Goal: Information Seeking & Learning: Learn about a topic

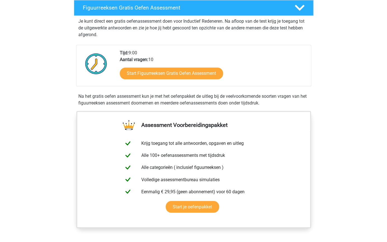
scroll to position [158, 0]
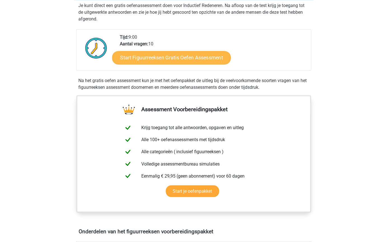
click at [175, 58] on link "Start Figuurreeksen Gratis Oefen Assessment" at bounding box center [171, 57] width 119 height 13
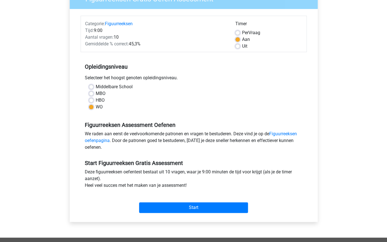
scroll to position [64, 0]
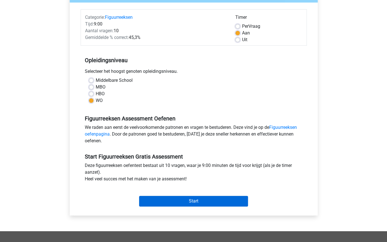
click at [188, 200] on input "Start" at bounding box center [193, 201] width 109 height 11
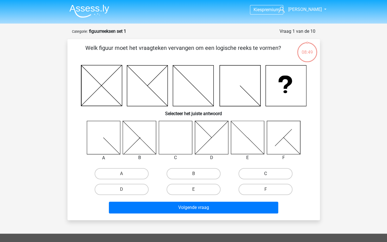
click at [273, 171] on label "C" at bounding box center [266, 173] width 54 height 11
click at [270, 174] on input "C" at bounding box center [268, 176] width 4 height 4
radio input "true"
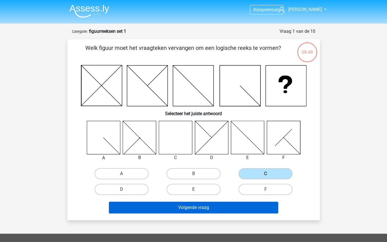
click at [201, 208] on button "Volgende vraag" at bounding box center [193, 208] width 169 height 12
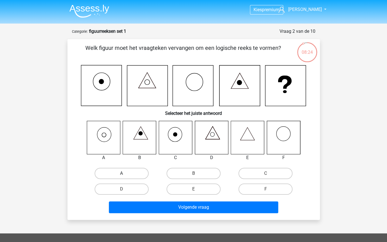
click at [117, 169] on label "A" at bounding box center [122, 173] width 54 height 11
click at [122, 173] on input "A" at bounding box center [124, 175] width 4 height 4
radio input "true"
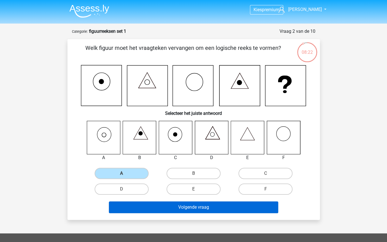
click at [187, 208] on button "Volgende vraag" at bounding box center [193, 207] width 169 height 12
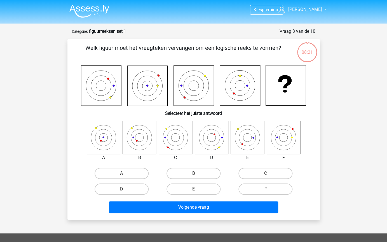
scroll to position [28, 0]
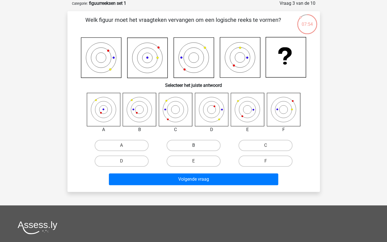
click at [184, 146] on label "B" at bounding box center [194, 145] width 54 height 11
click at [194, 146] on input "B" at bounding box center [196, 147] width 4 height 4
radio input "true"
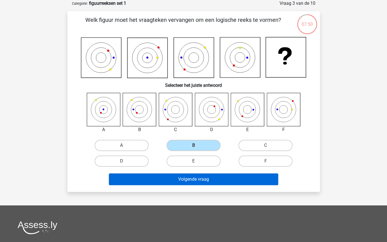
click at [187, 179] on button "Volgende vraag" at bounding box center [193, 179] width 169 height 12
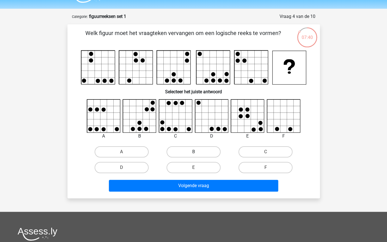
scroll to position [15, 0]
click at [189, 169] on label "E" at bounding box center [194, 167] width 54 height 11
click at [194, 169] on input "E" at bounding box center [196, 170] width 4 height 4
radio input "true"
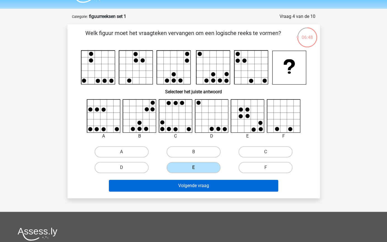
click at [199, 190] on button "Volgende vraag" at bounding box center [193, 186] width 169 height 12
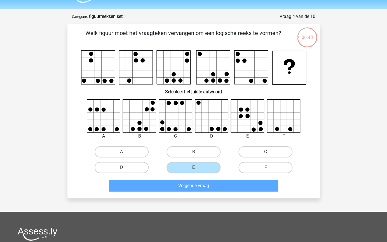
scroll to position [28, 0]
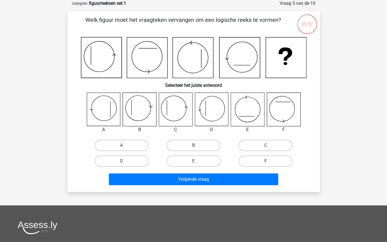
click at [263, 164] on label "F" at bounding box center [266, 160] width 54 height 11
click at [266, 164] on input "F" at bounding box center [268, 163] width 4 height 4
radio input "true"
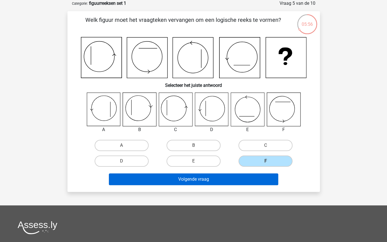
click at [215, 181] on button "Volgende vraag" at bounding box center [193, 179] width 169 height 12
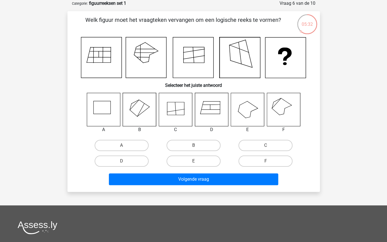
click at [286, 105] on icon at bounding box center [283, 109] width 33 height 33
click at [263, 160] on label "F" at bounding box center [266, 160] width 54 height 11
click at [266, 161] on input "F" at bounding box center [268, 163] width 4 height 4
radio input "true"
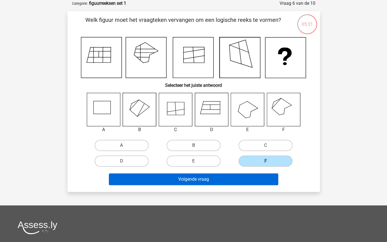
click at [215, 179] on button "Volgende vraag" at bounding box center [193, 179] width 169 height 12
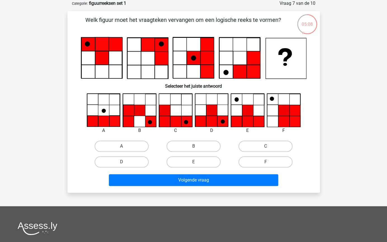
click at [122, 163] on input "D" at bounding box center [124, 164] width 4 height 4
radio input "true"
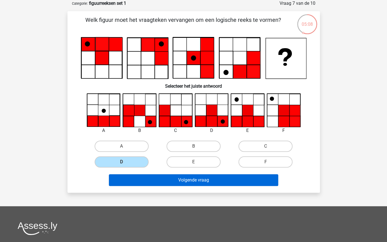
click at [180, 180] on button "Volgende vraag" at bounding box center [193, 180] width 169 height 12
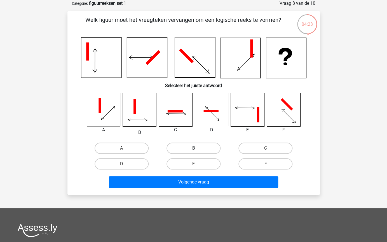
click at [200, 145] on label "B" at bounding box center [194, 148] width 54 height 11
click at [197, 148] on input "B" at bounding box center [196, 150] width 4 height 4
radio input "true"
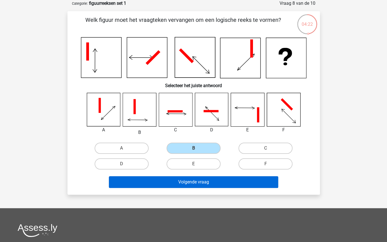
click at [193, 181] on button "Volgende vraag" at bounding box center [193, 182] width 169 height 12
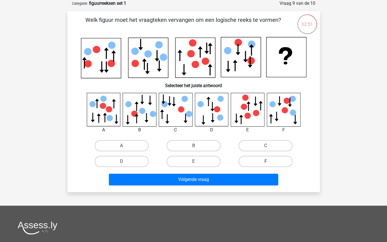
click at [253, 164] on label "F" at bounding box center [266, 161] width 54 height 11
click at [266, 164] on input "F" at bounding box center [268, 163] width 4 height 4
radio input "true"
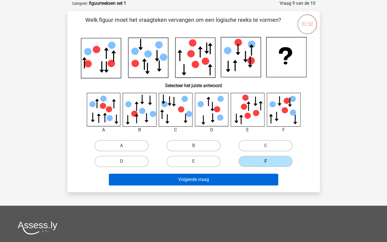
click at [199, 180] on button "Volgende vraag" at bounding box center [193, 180] width 169 height 12
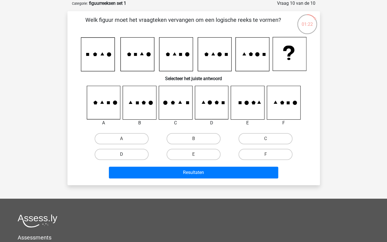
click at [126, 156] on label "D" at bounding box center [122, 154] width 54 height 11
click at [125, 156] on input "D" at bounding box center [124, 156] width 4 height 4
radio input "true"
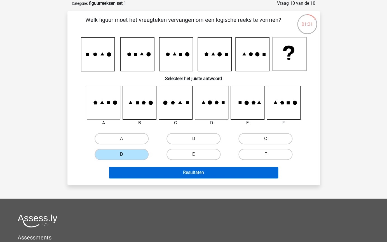
click at [175, 173] on button "Resultaten" at bounding box center [193, 173] width 169 height 12
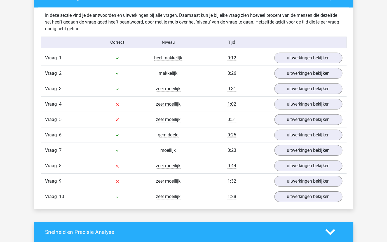
scroll to position [433, 0]
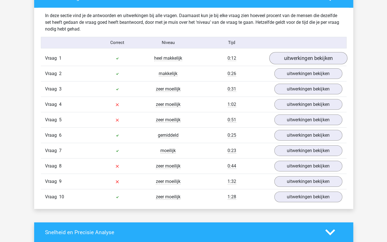
click at [295, 59] on link "uitwerkingen bekijken" at bounding box center [308, 58] width 78 height 12
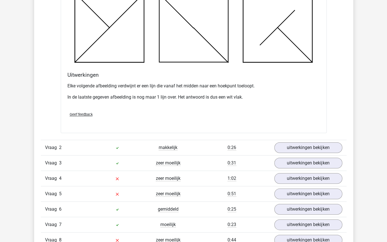
scroll to position [736, 0]
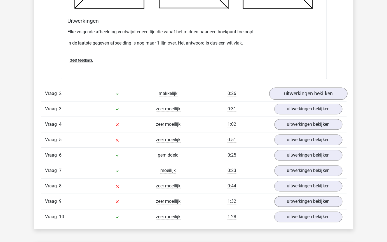
click at [298, 94] on link "uitwerkingen bekijken" at bounding box center [308, 93] width 78 height 12
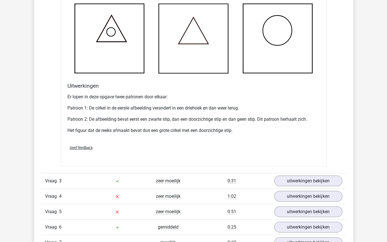
scroll to position [1096, 0]
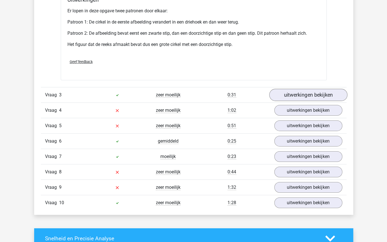
click at [298, 94] on link "uitwerkingen bekijken" at bounding box center [308, 95] width 78 height 12
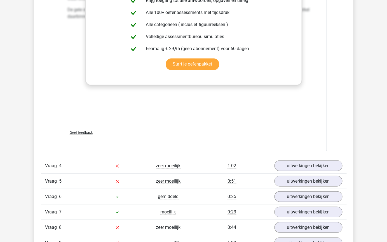
scroll to position [1569, 0]
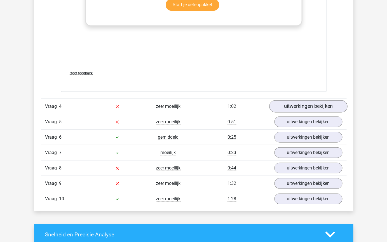
click at [304, 110] on link "uitwerkingen bekijken" at bounding box center [308, 106] width 78 height 12
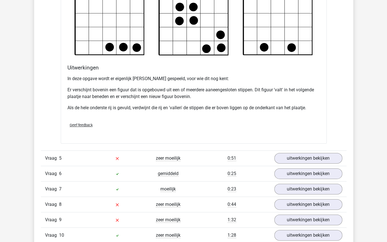
scroll to position [1925, 0]
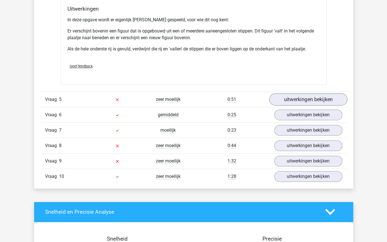
click at [318, 97] on link "uitwerkingen bekijken" at bounding box center [308, 99] width 78 height 12
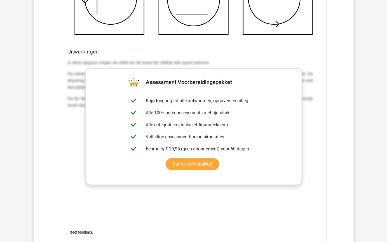
scroll to position [2248, 0]
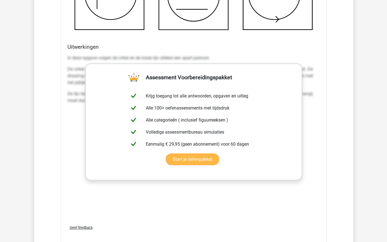
click at [194, 153] on link "Start je oefenpakket" at bounding box center [193, 159] width 54 height 12
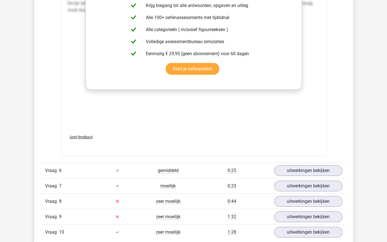
scroll to position [2345, 0]
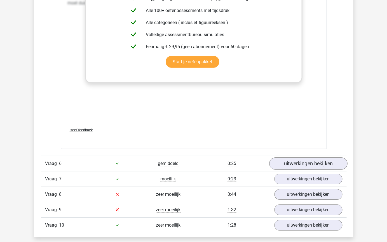
click at [291, 164] on link "uitwerkingen bekijken" at bounding box center [308, 163] width 78 height 12
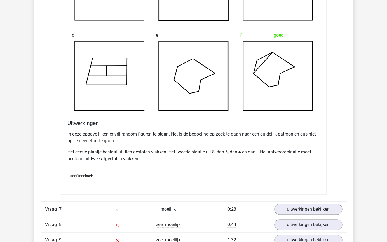
scroll to position [2693, 0]
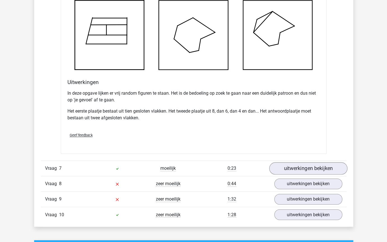
click at [303, 164] on link "uitwerkingen bekijken" at bounding box center [308, 168] width 78 height 12
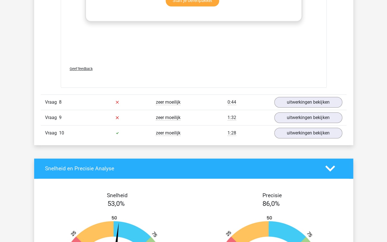
scroll to position [3218, 0]
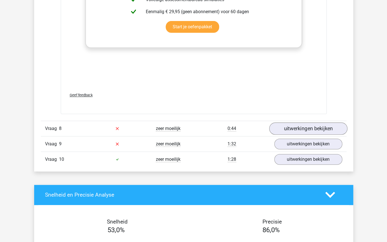
click at [305, 127] on link "uitwerkingen bekijken" at bounding box center [308, 128] width 78 height 12
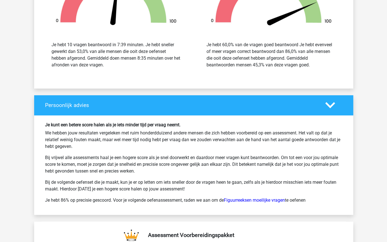
scroll to position [3848, 0]
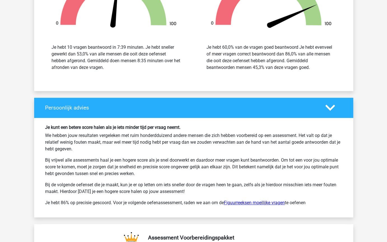
click at [243, 200] on link "Figuurreeksen moeilijke vragen" at bounding box center [254, 202] width 61 height 5
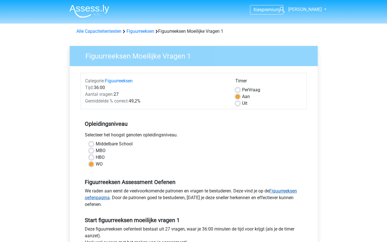
click at [282, 194] on link "Figuurreeksen oefenpagina" at bounding box center [191, 194] width 212 height 12
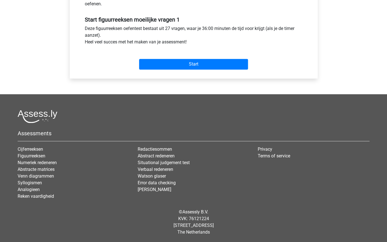
scroll to position [200, 0]
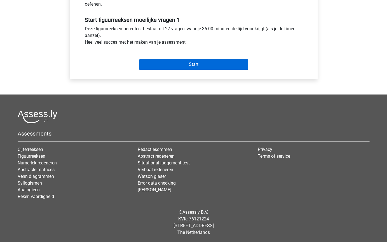
click at [206, 66] on input "Start" at bounding box center [193, 64] width 109 height 11
click at [194, 67] on input "Start" at bounding box center [193, 64] width 109 height 11
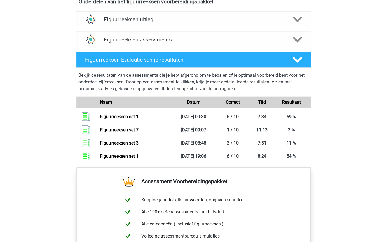
scroll to position [345, 0]
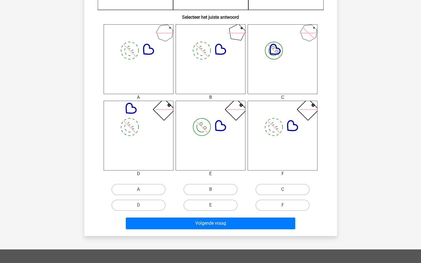
scroll to position [328, 0]
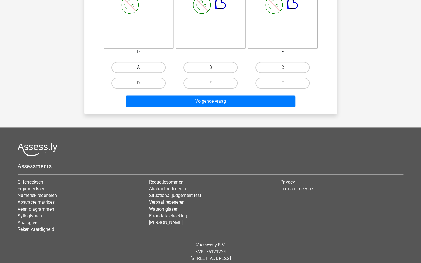
click at [143, 65] on label "A" at bounding box center [139, 67] width 54 height 11
click at [142, 68] on input "A" at bounding box center [140, 70] width 4 height 4
radio input "true"
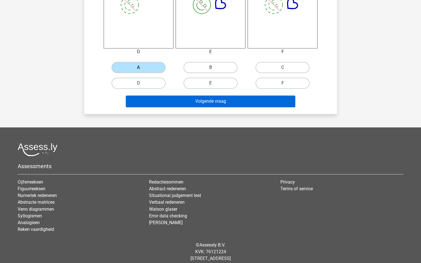
click at [197, 97] on button "Volgende vraag" at bounding box center [210, 102] width 169 height 12
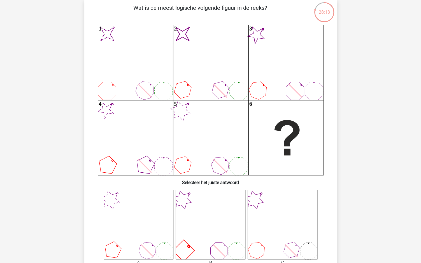
scroll to position [30, 0]
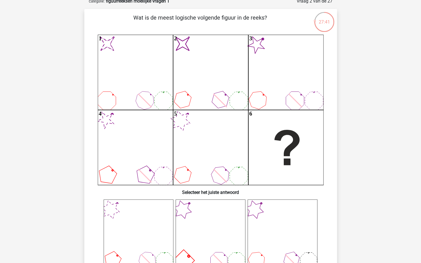
click at [181, 169] on icon "image/svg+xml 1 image/svg+xml 2 3 4 5 6" at bounding box center [211, 110] width 226 height 150
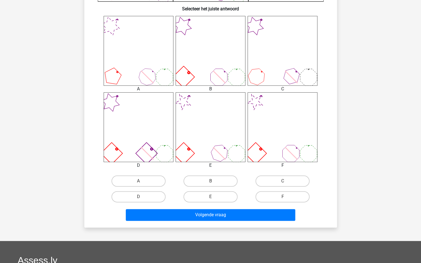
scroll to position [219, 0]
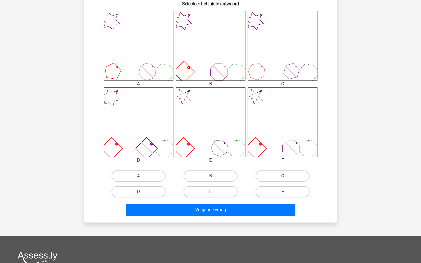
click at [281, 177] on label "C" at bounding box center [282, 176] width 54 height 11
click at [283, 177] on input "C" at bounding box center [285, 178] width 4 height 4
radio input "true"
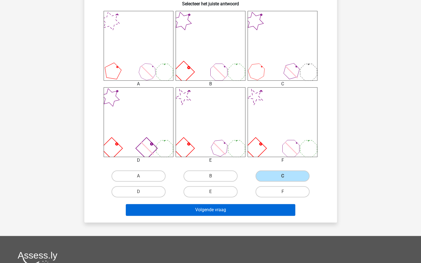
click at [221, 206] on button "Volgende vraag" at bounding box center [210, 210] width 169 height 12
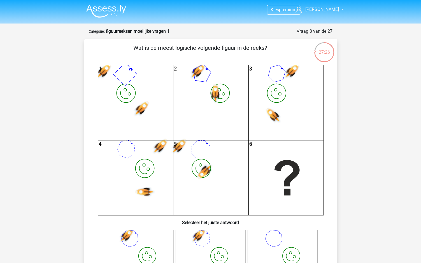
scroll to position [0, 0]
click at [191, 127] on icon "image/svg+xml 1 image/svg+xml 2 image/svg+xml 3 image/svg+xml 4 image/svg+xml" at bounding box center [211, 140] width 226 height 150
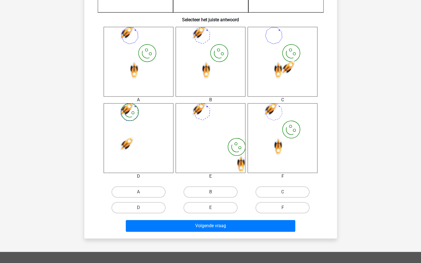
scroll to position [200, 0]
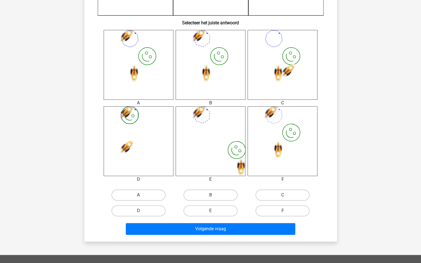
click at [146, 196] on label "A" at bounding box center [139, 195] width 54 height 11
click at [142, 196] on input "A" at bounding box center [140, 197] width 4 height 4
radio input "true"
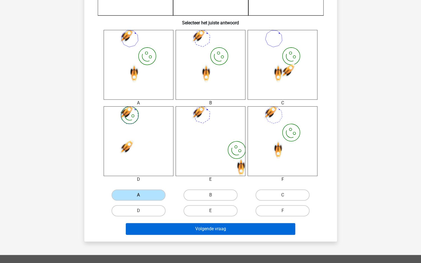
click at [206, 233] on button "Volgende vraag" at bounding box center [210, 229] width 169 height 12
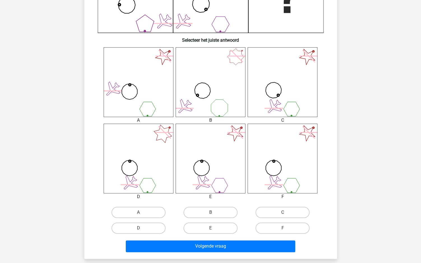
scroll to position [212, 0]
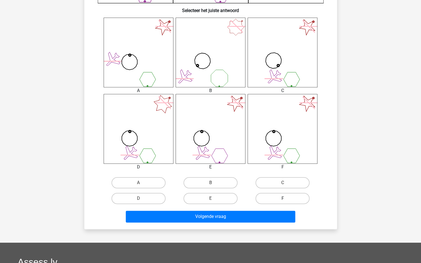
click at [278, 194] on label "F" at bounding box center [282, 198] width 54 height 11
click at [283, 199] on input "F" at bounding box center [285, 201] width 4 height 4
radio input "true"
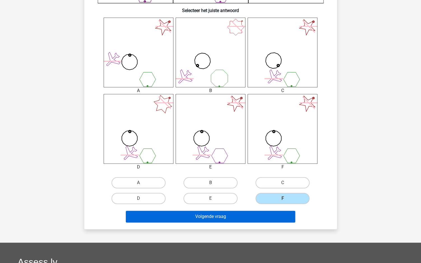
click at [221, 214] on button "Volgende vraag" at bounding box center [210, 217] width 169 height 12
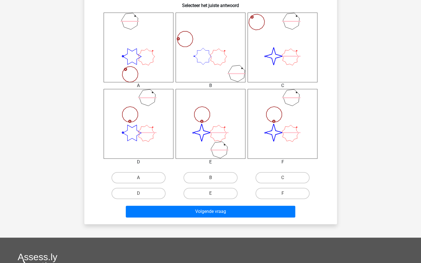
scroll to position [231, 0]
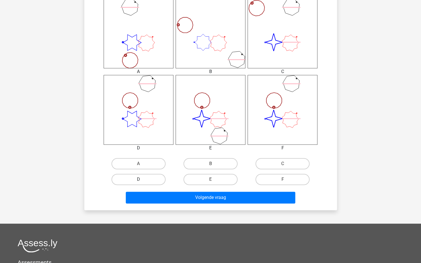
click at [141, 178] on label "D" at bounding box center [139, 179] width 54 height 11
click at [141, 180] on input "D" at bounding box center [140, 182] width 4 height 4
radio input "true"
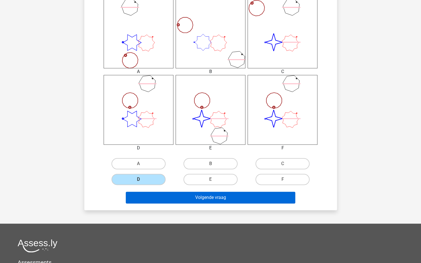
click at [169, 194] on button "Volgende vraag" at bounding box center [210, 198] width 169 height 12
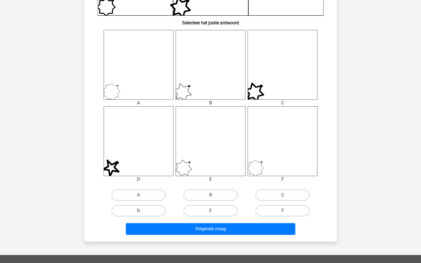
scroll to position [204, 0]
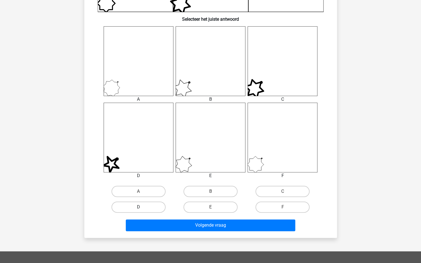
click at [137, 206] on label "D" at bounding box center [139, 207] width 54 height 11
click at [138, 207] on input "D" at bounding box center [140, 209] width 4 height 4
radio input "true"
click at [200, 231] on div "Volgende vraag" at bounding box center [211, 227] width 216 height 14
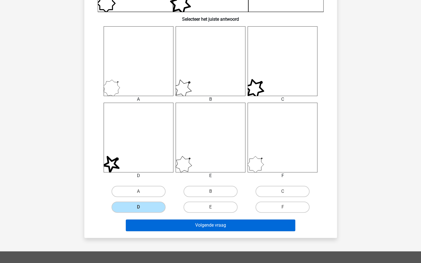
click at [203, 225] on button "Volgende vraag" at bounding box center [210, 226] width 169 height 12
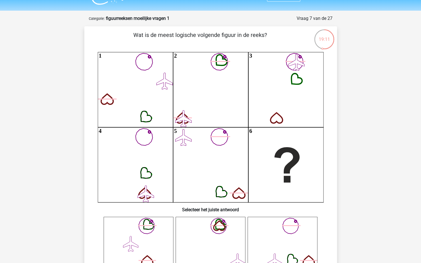
scroll to position [13, 0]
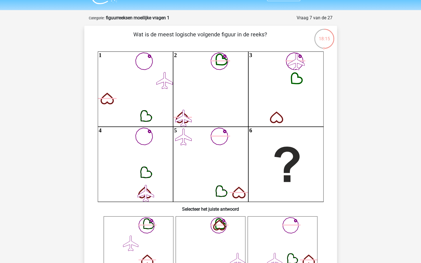
click at [155, 92] on icon "1 2 3 4 5 6" at bounding box center [211, 127] width 226 height 150
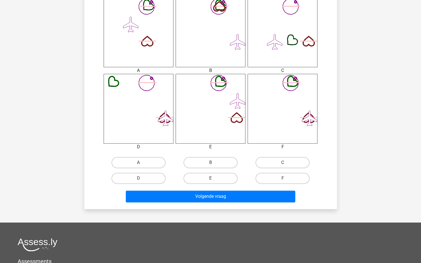
scroll to position [252, 0]
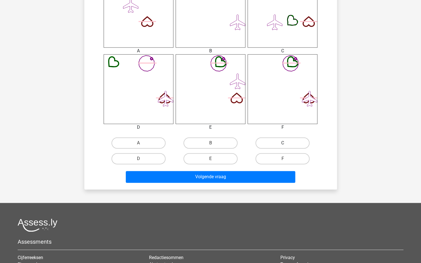
click at [270, 140] on label "C" at bounding box center [282, 143] width 54 height 11
click at [283, 143] on input "C" at bounding box center [285, 145] width 4 height 4
radio input "true"
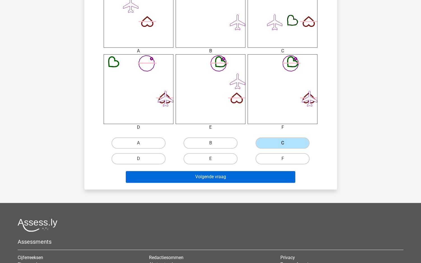
click at [207, 176] on button "Volgende vraag" at bounding box center [210, 177] width 169 height 12
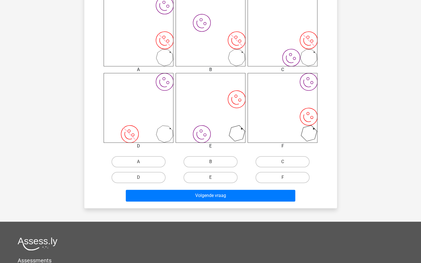
scroll to position [239, 0]
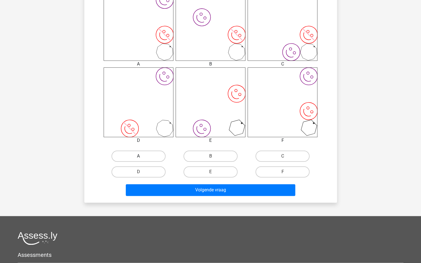
click at [146, 155] on label "A" at bounding box center [139, 156] width 54 height 11
click at [142, 156] on input "A" at bounding box center [140, 158] width 4 height 4
radio input "true"
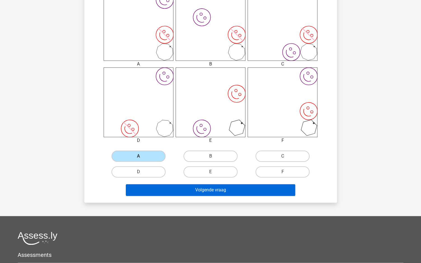
click at [206, 190] on button "Volgende vraag" at bounding box center [210, 190] width 169 height 12
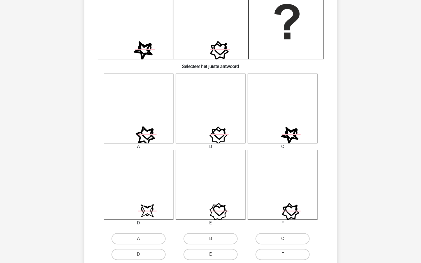
scroll to position [156, 0]
click at [131, 242] on label "D" at bounding box center [139, 254] width 54 height 11
click at [138, 242] on input "D" at bounding box center [140, 257] width 4 height 4
radio input "true"
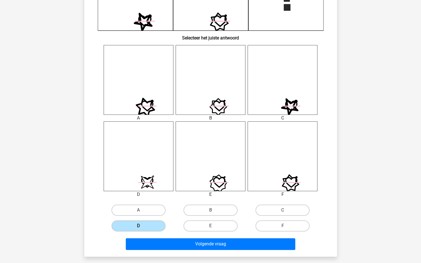
scroll to position [203, 0]
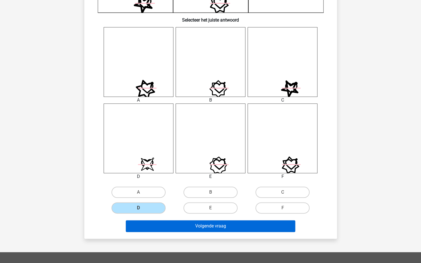
click at [218, 224] on button "Volgende vraag" at bounding box center [210, 226] width 169 height 12
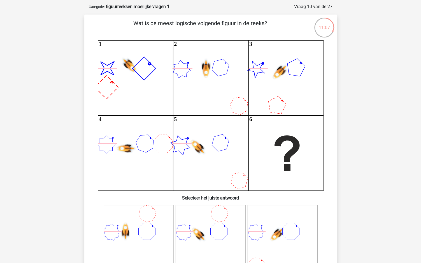
scroll to position [9, 0]
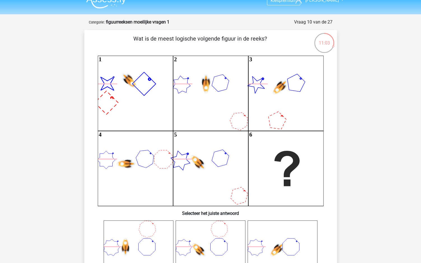
click at [222, 134] on icon "image/svg+xml 1 2 3 4 5 6" at bounding box center [211, 131] width 226 height 150
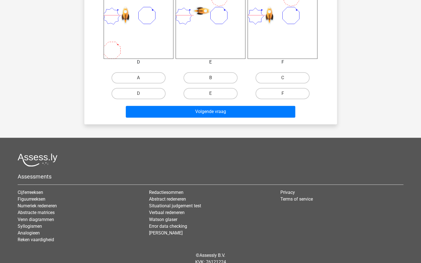
scroll to position [314, 0]
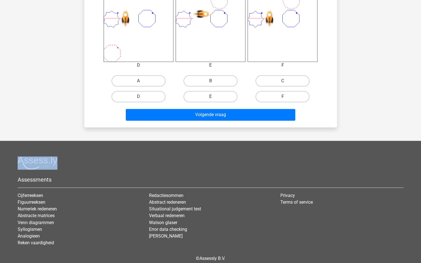
drag, startPoint x: 221, startPoint y: 118, endPoint x: 219, endPoint y: 100, distance: 18.7
click at [213, 97] on input "E" at bounding box center [212, 99] width 4 height 4
radio input "true"
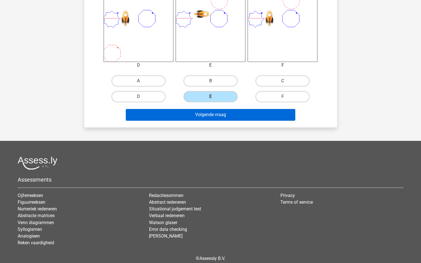
click at [211, 113] on button "Volgende vraag" at bounding box center [210, 115] width 169 height 12
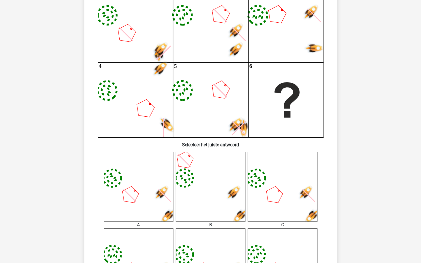
scroll to position [28, 0]
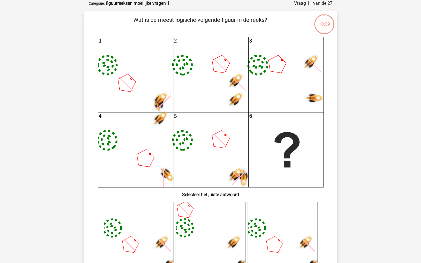
click at [211, 113] on icon "image/svg+xml 1 image/svg+xml 2 image/svg+xml 3 image/svg+xml 4" at bounding box center [211, 112] width 226 height 150
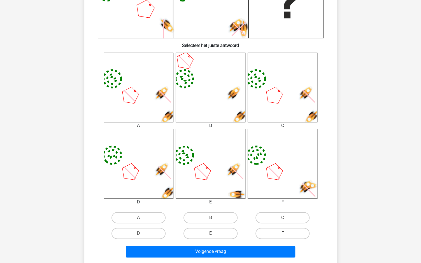
scroll to position [179, 0]
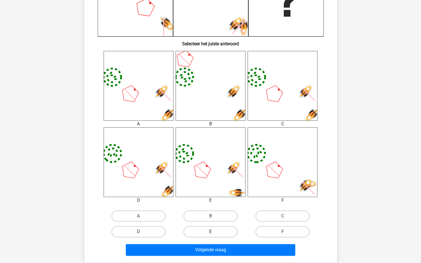
click at [199, 228] on label "E" at bounding box center [210, 231] width 54 height 11
click at [210, 232] on input "E" at bounding box center [212, 234] width 4 height 4
radio input "true"
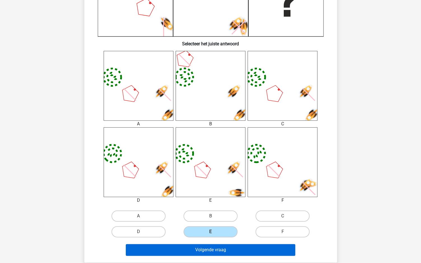
click at [211, 242] on button "Volgende vraag" at bounding box center [210, 250] width 169 height 12
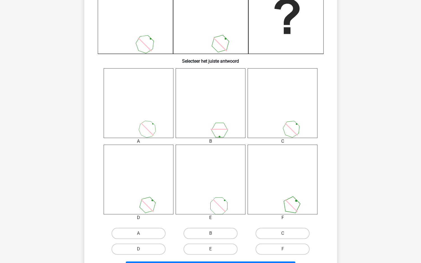
scroll to position [261, 0]
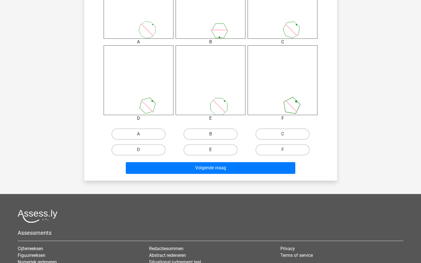
click at [213, 151] on label "E" at bounding box center [210, 149] width 54 height 11
click at [213, 151] on input "E" at bounding box center [212, 152] width 4 height 4
radio input "true"
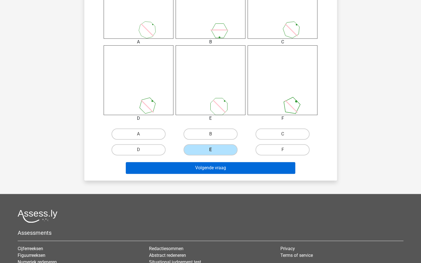
click at [211, 162] on button "Volgende vraag" at bounding box center [210, 168] width 169 height 12
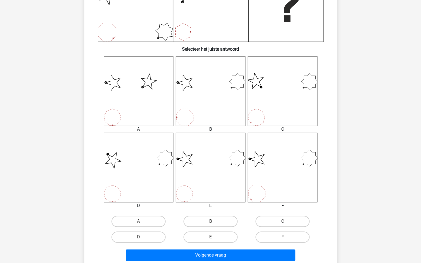
scroll to position [174, 0]
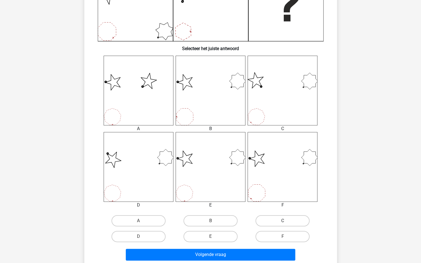
click at [272, 217] on label "C" at bounding box center [282, 220] width 54 height 11
click at [283, 221] on input "C" at bounding box center [285, 223] width 4 height 4
radio input "true"
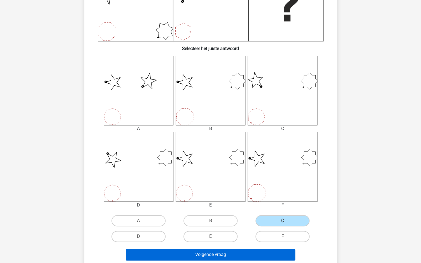
click at [227, 242] on button "Volgende vraag" at bounding box center [210, 255] width 169 height 12
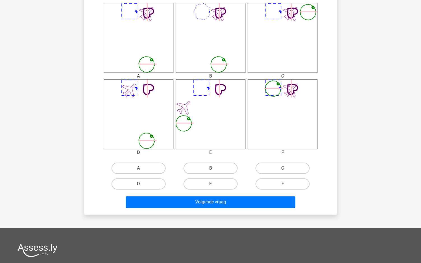
scroll to position [233, 0]
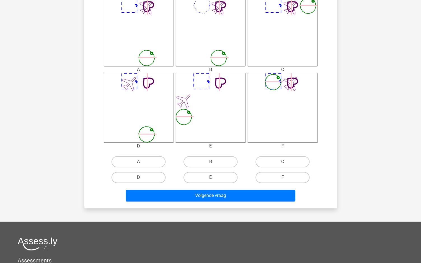
click at [147, 163] on label "A" at bounding box center [139, 161] width 54 height 11
click at [142, 163] on input "A" at bounding box center [140, 164] width 4 height 4
radio input "true"
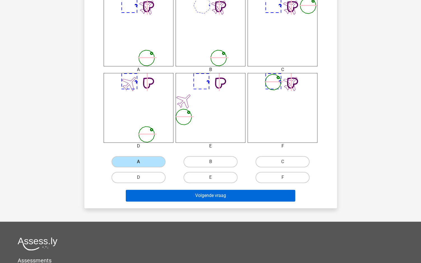
click at [197, 192] on button "Volgende vraag" at bounding box center [210, 196] width 169 height 12
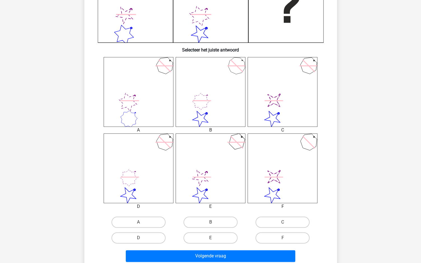
scroll to position [173, 0]
click at [141, 239] on input "D" at bounding box center [140, 240] width 4 height 4
radio input "true"
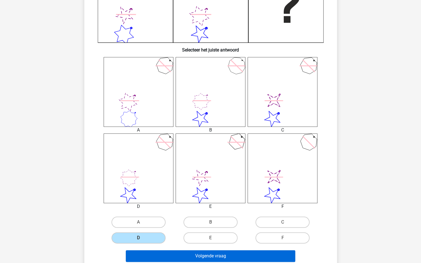
click at [198, 242] on button "Volgende vraag" at bounding box center [210, 256] width 169 height 12
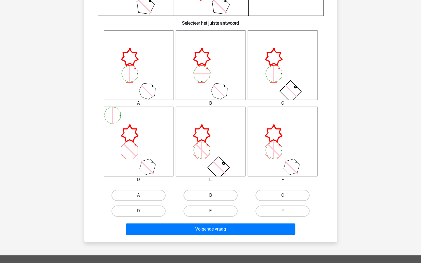
scroll to position [314, 0]
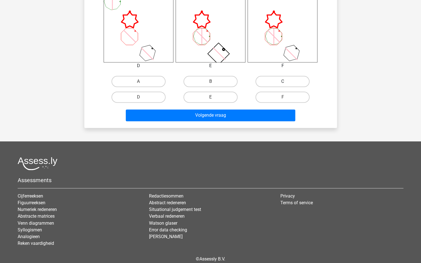
click at [282, 81] on label "C" at bounding box center [282, 81] width 54 height 11
click at [283, 82] on input "C" at bounding box center [285, 84] width 4 height 4
radio input "true"
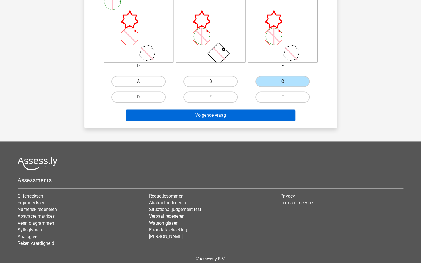
click at [236, 111] on button "Volgende vraag" at bounding box center [210, 116] width 169 height 12
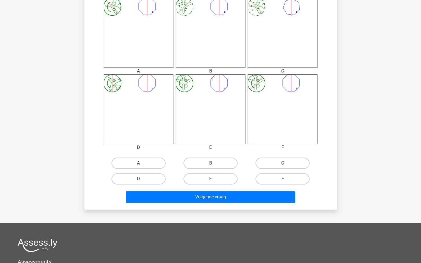
scroll to position [236, 0]
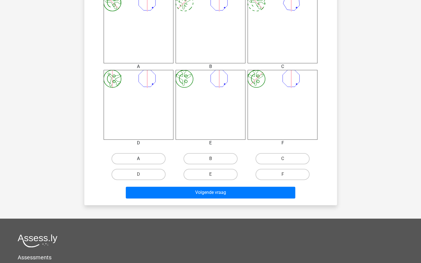
click at [138, 154] on label "A" at bounding box center [139, 158] width 54 height 11
click at [138, 159] on input "A" at bounding box center [140, 161] width 4 height 4
radio input "true"
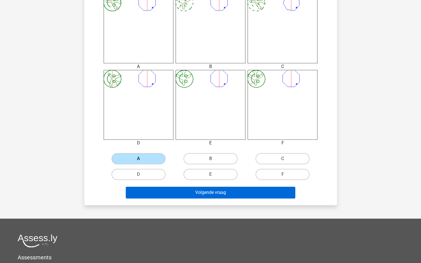
click at [192, 190] on button "Volgende vraag" at bounding box center [210, 193] width 169 height 12
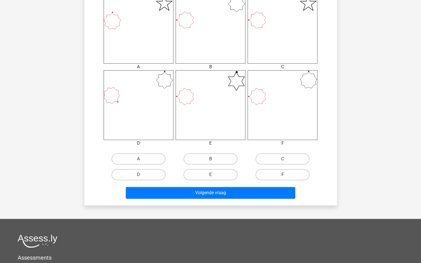
scroll to position [258, 0]
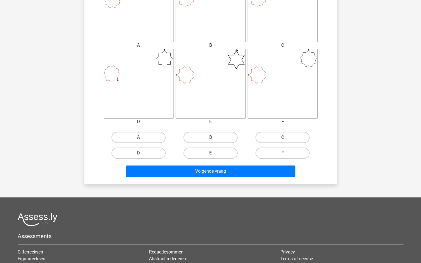
click at [204, 155] on label "E" at bounding box center [210, 153] width 54 height 11
click at [210, 155] on input "E" at bounding box center [212, 155] width 4 height 4
radio input "true"
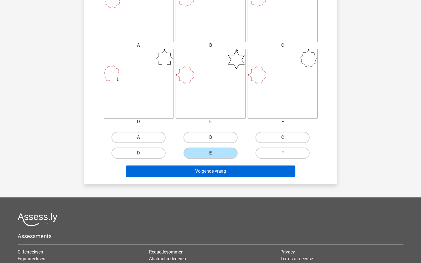
click at [204, 168] on button "Volgende vraag" at bounding box center [210, 172] width 169 height 12
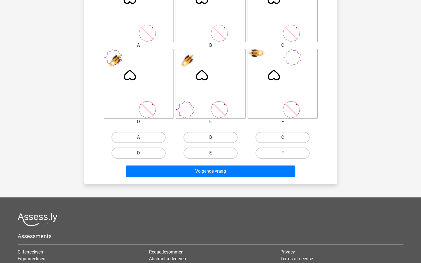
scroll to position [28, 0]
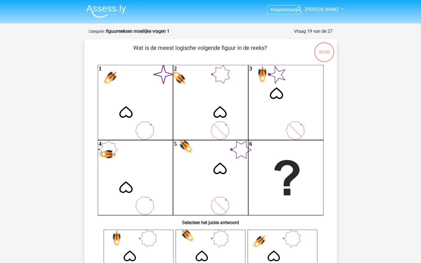
scroll to position [28, 0]
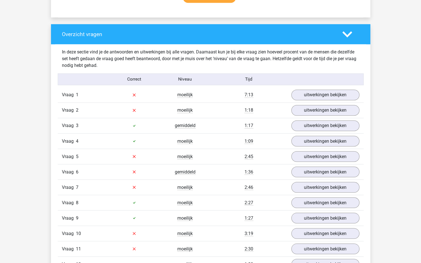
scroll to position [338, 0]
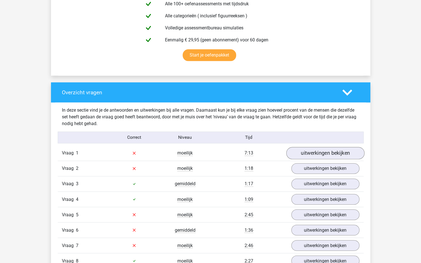
click at [318, 155] on link "uitwerkingen bekijken" at bounding box center [325, 153] width 78 height 12
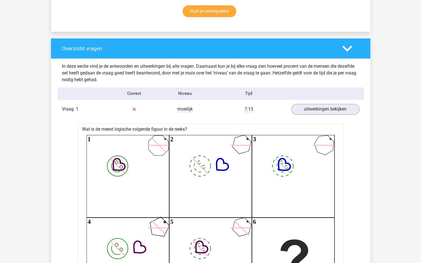
scroll to position [366, 0]
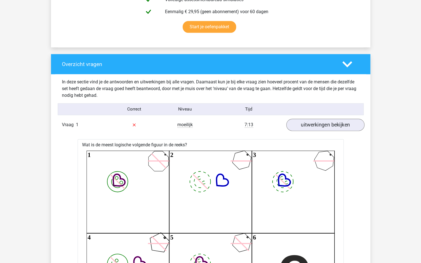
click at [328, 123] on link "uitwerkingen bekijken" at bounding box center [325, 125] width 78 height 12
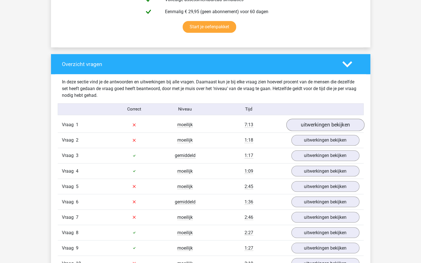
click at [313, 126] on link "uitwerkingen bekijken" at bounding box center [325, 125] width 78 height 12
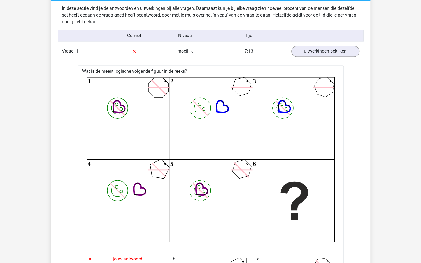
scroll to position [423, 0]
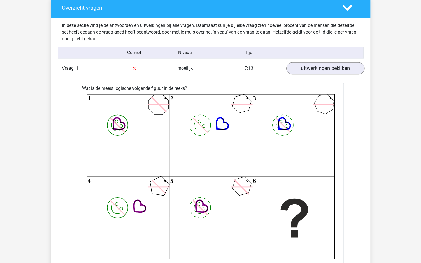
click at [335, 67] on link "uitwerkingen bekijken" at bounding box center [325, 68] width 78 height 12
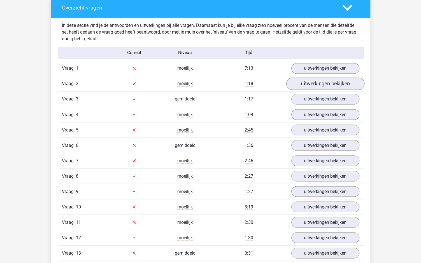
click at [325, 80] on link "uitwerkingen bekijken" at bounding box center [325, 84] width 78 height 12
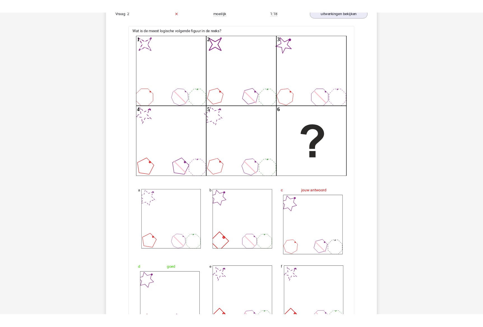
scroll to position [507, 0]
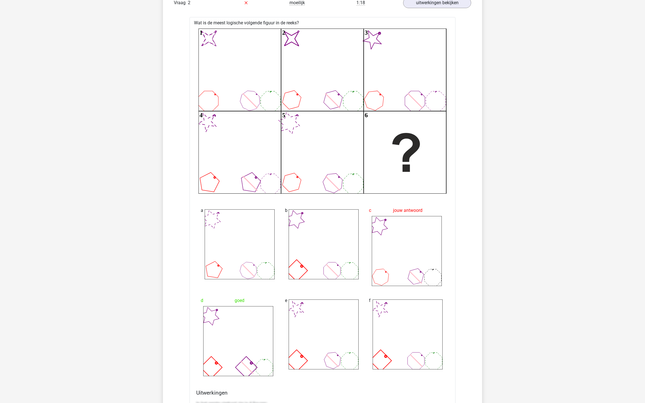
click at [421, 263] on div "f" at bounding box center [407, 336] width 84 height 90
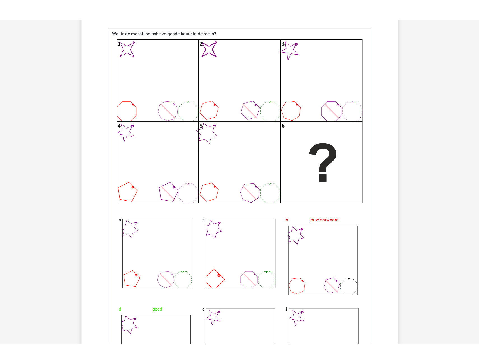
scroll to position [522, 0]
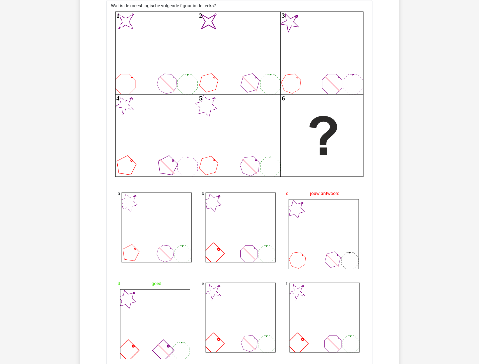
drag, startPoint x: 220, startPoint y: 5, endPoint x: 103, endPoint y: 5, distance: 117.4
copy div "Wat is de meest logische volgende figuur in de reeks?"
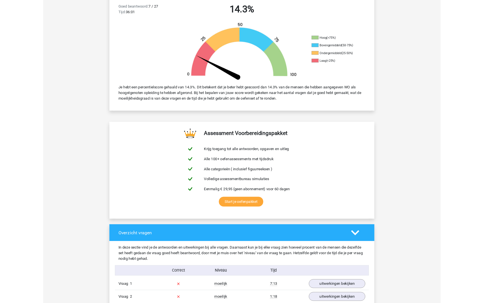
scroll to position [0, 0]
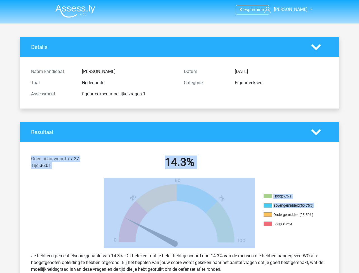
drag, startPoint x: 272, startPoint y: 216, endPoint x: 187, endPoint y: 130, distance: 121.0
click at [191, 134] on div "Resultaat Goed beantwoord: 7 / 27 Tijd: 36:01 14.3% Hoog (>75%) Bovengemiddeld …" at bounding box center [179, 203] width 319 height 162
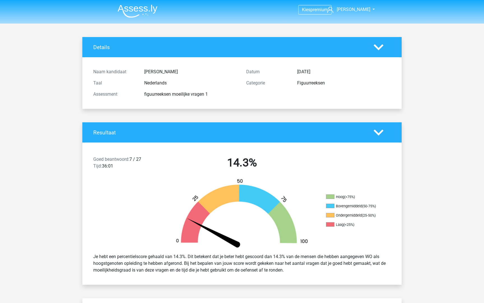
click at [382, 151] on div "Goed beantwoord: 7 / 27 Tijd: 36:01 14.3%" at bounding box center [241, 163] width 319 height 29
click at [381, 133] on icon at bounding box center [379, 132] width 10 height 10
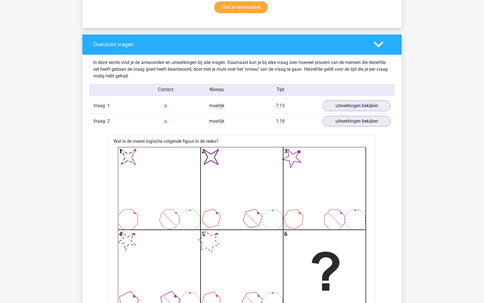
scroll to position [263, 0]
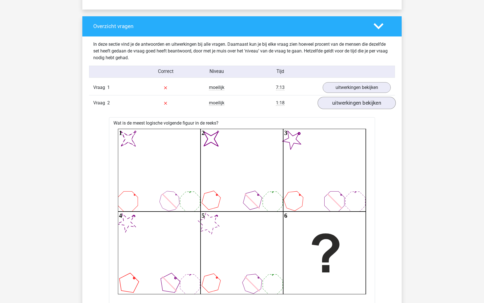
click at [366, 102] on link "uitwerkingen bekijken" at bounding box center [357, 103] width 78 height 12
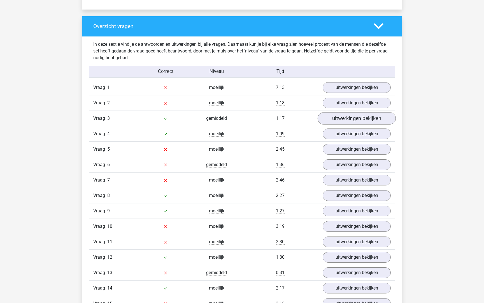
click at [359, 117] on link "uitwerkingen bekijken" at bounding box center [357, 118] width 78 height 12
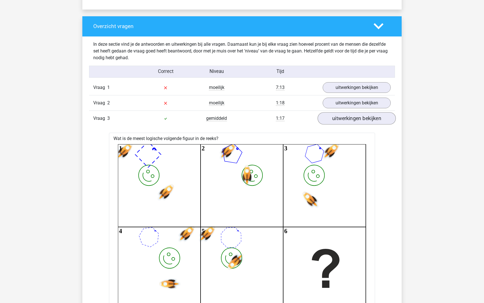
click at [359, 117] on link "uitwerkingen bekijken" at bounding box center [357, 118] width 78 height 12
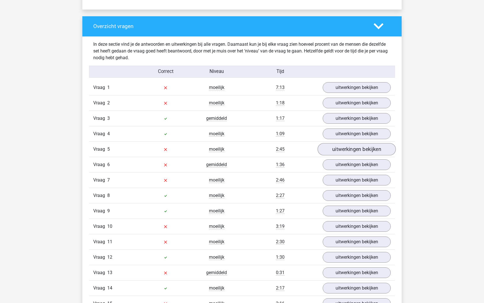
click at [353, 149] on link "uitwerkingen bekijken" at bounding box center [357, 149] width 78 height 12
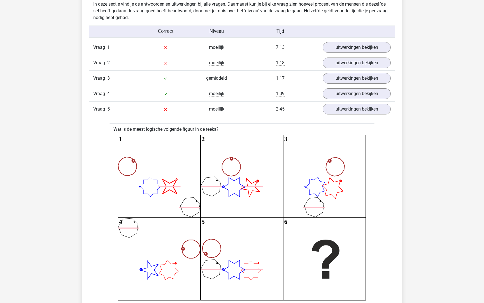
scroll to position [299, 0]
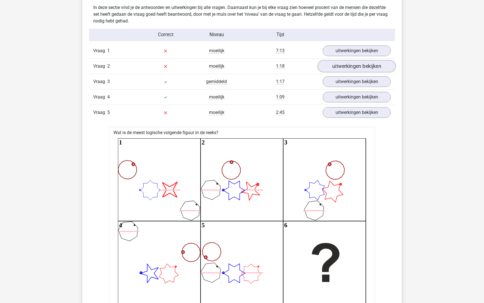
click at [351, 65] on link "uitwerkingen bekijken" at bounding box center [357, 66] width 78 height 12
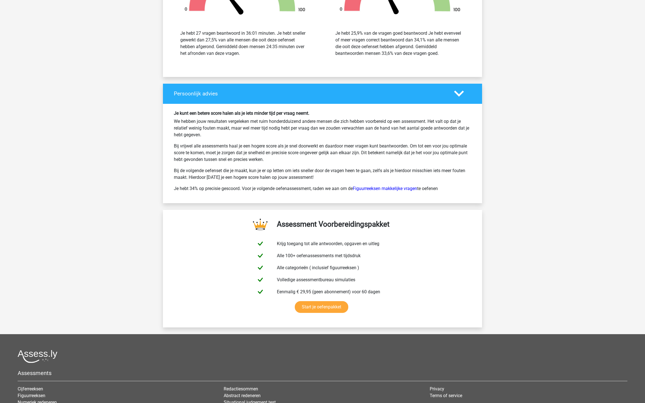
scroll to position [2051, 0]
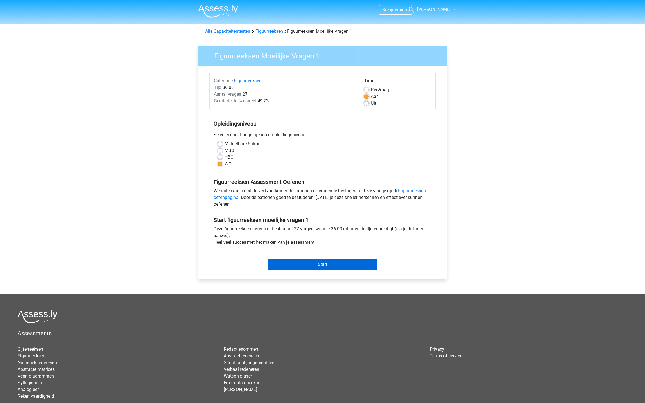
click at [313, 265] on input "Start" at bounding box center [322, 264] width 109 height 11
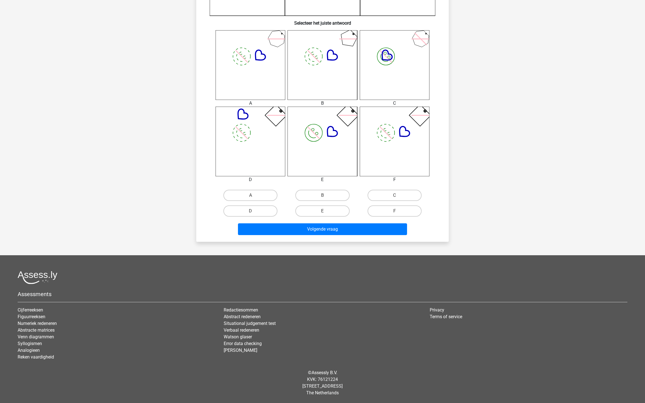
scroll to position [200, 0]
click at [321, 227] on button "Volgende vraag" at bounding box center [322, 230] width 169 height 12
click at [324, 197] on input "B" at bounding box center [325, 198] width 4 height 4
radio input "true"
click at [514, 116] on div "Kies premium alexander alexander.kroon@gmail.com" at bounding box center [322, 101] width 645 height 603
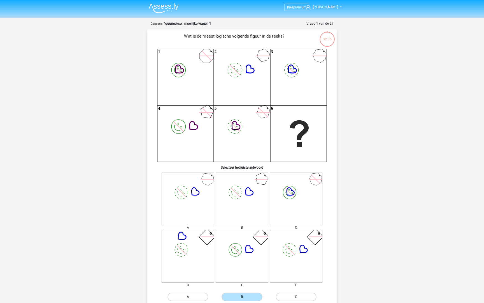
scroll to position [0, 0]
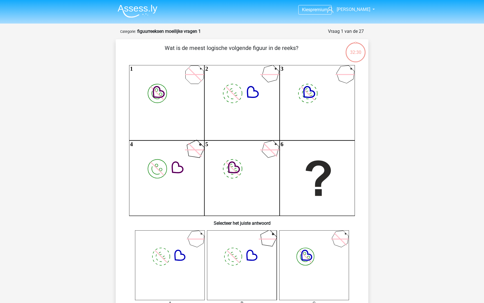
drag, startPoint x: 275, startPoint y: 27, endPoint x: 265, endPoint y: 27, distance: 9.8
click at [265, 27] on div "Kies premium alexander alexander.kroon@gmail.com" at bounding box center [242, 301] width 484 height 603
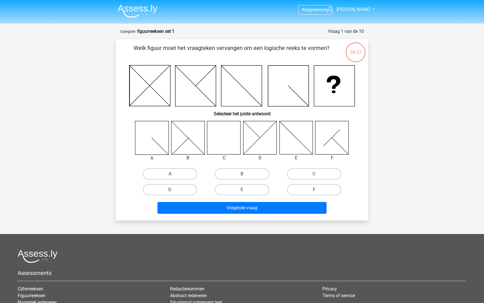
click at [143, 8] on img at bounding box center [138, 10] width 40 height 13
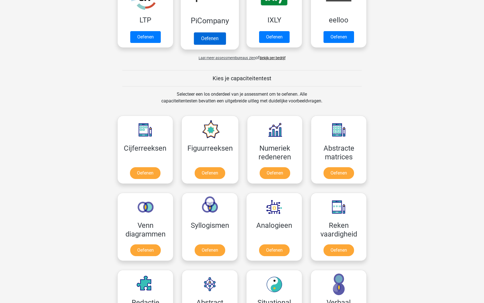
scroll to position [189, 0]
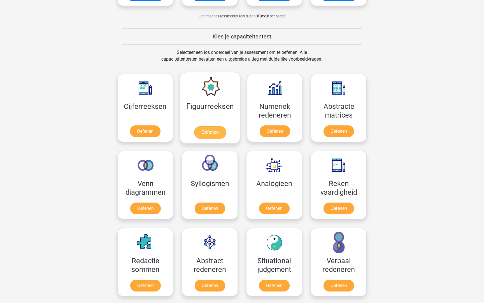
click at [226, 126] on link "Oefenen" at bounding box center [210, 132] width 32 height 12
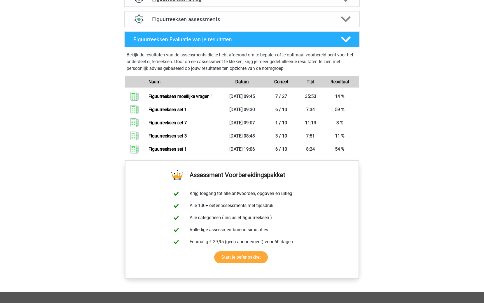
scroll to position [377, 0]
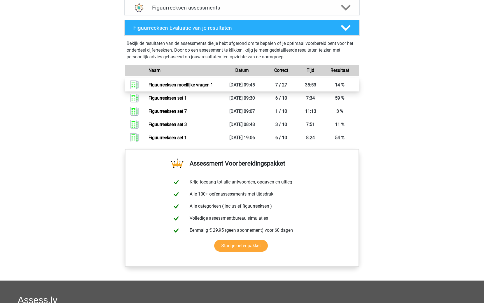
click at [199, 83] on link "Figuurreeksen moeilijke vragen 1" at bounding box center [180, 84] width 65 height 5
click at [168, 83] on link "Figuurreeksen moeilijke vragen 1" at bounding box center [180, 84] width 65 height 5
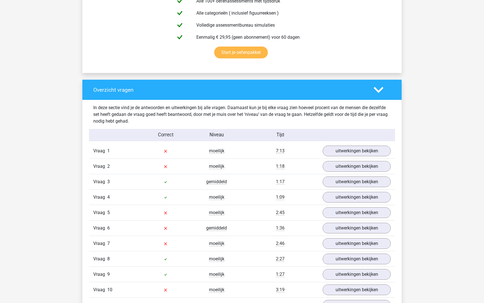
scroll to position [376, 0]
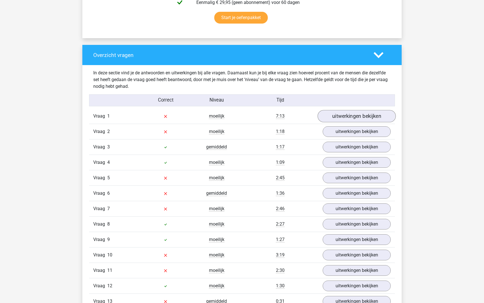
click at [353, 115] on link "uitwerkingen bekijken" at bounding box center [357, 116] width 78 height 12
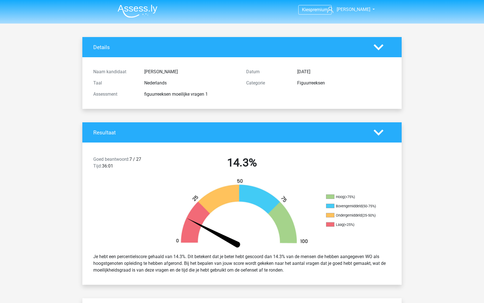
scroll to position [0, 0]
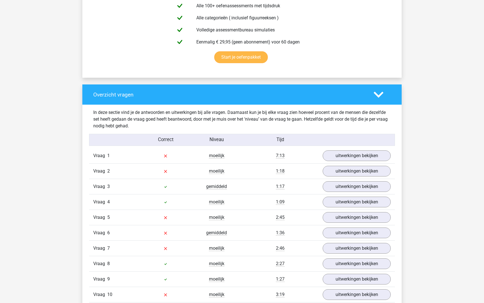
scroll to position [336, 0]
click at [354, 171] on link "uitwerkingen bekijken" at bounding box center [357, 171] width 78 height 12
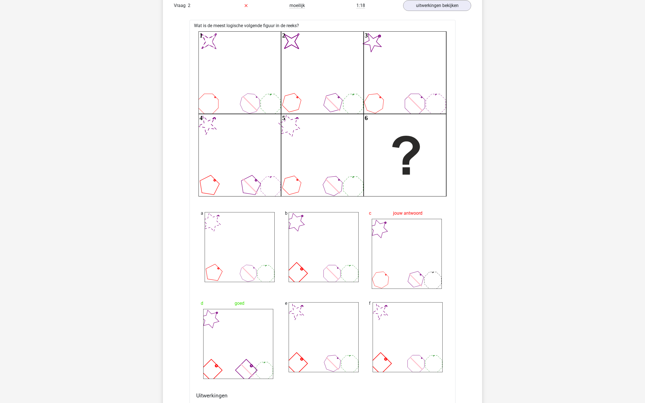
scroll to position [508, 0]
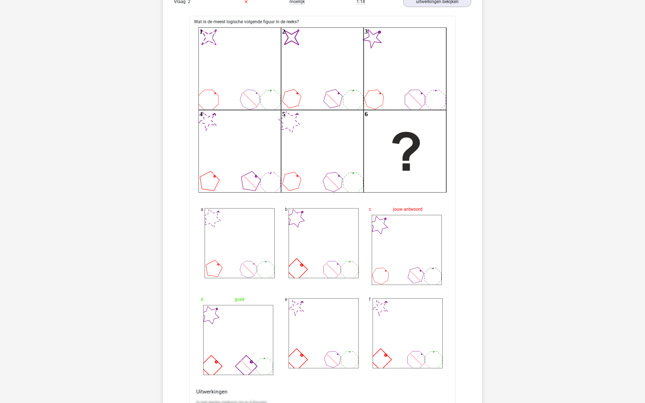
click at [269, 141] on icon "image/svg+xml 1 image/svg+xml 2 3 4 5 6" at bounding box center [323, 110] width 248 height 166
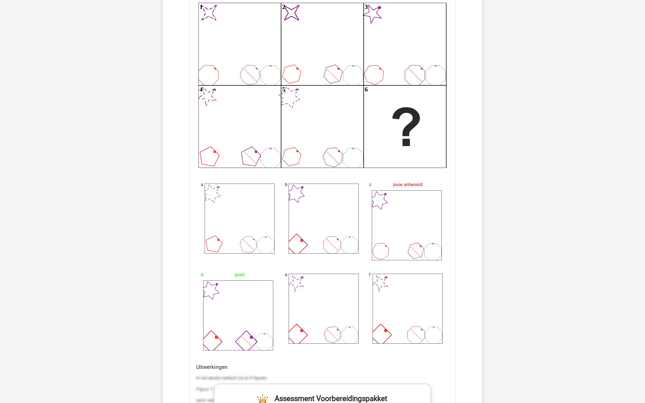
scroll to position [529, 0]
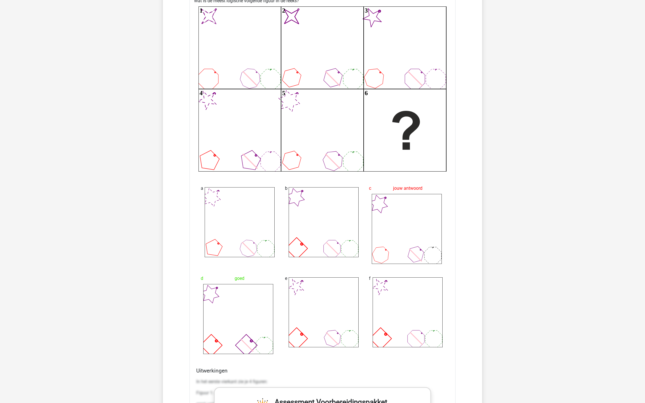
click at [331, 302] on icon at bounding box center [324, 313] width 70 height 70
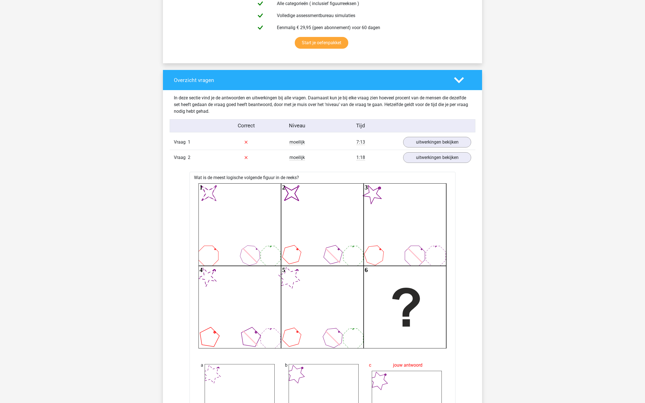
scroll to position [301, 0]
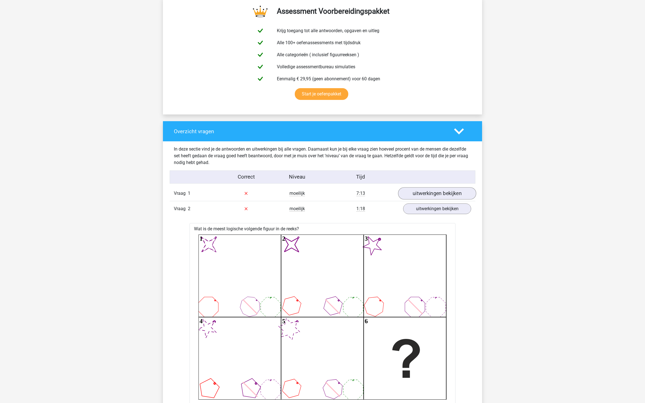
click at [443, 187] on link "uitwerkingen bekijken" at bounding box center [437, 193] width 78 height 12
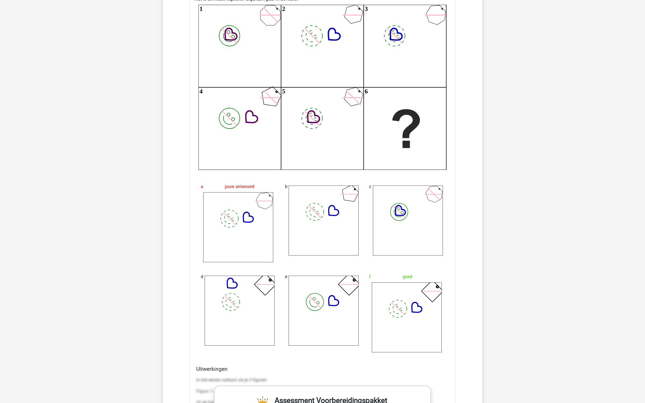
scroll to position [515, 0]
